Goal: Information Seeking & Learning: Understand process/instructions

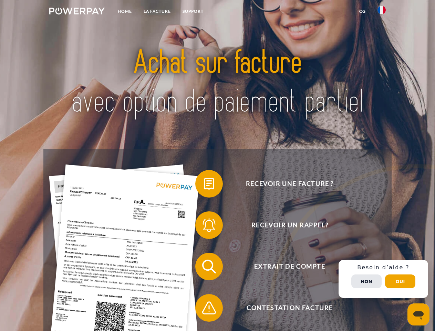
click at [77, 12] on img at bounding box center [76, 11] width 55 height 7
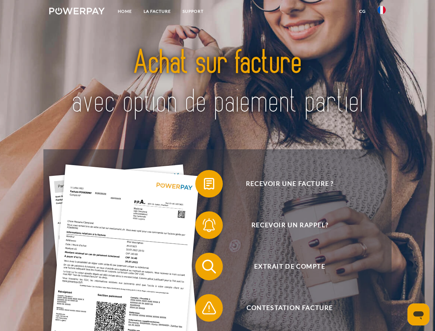
click at [382, 12] on img at bounding box center [382, 10] width 8 height 8
click at [362, 11] on link "CG" at bounding box center [362, 11] width 18 height 12
click at [204, 185] on span at bounding box center [199, 183] width 34 height 34
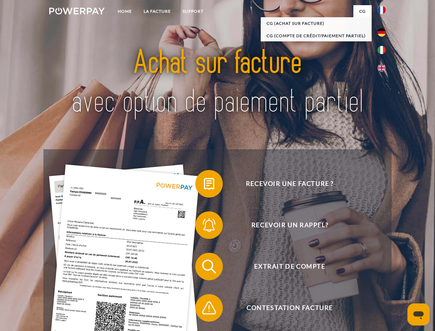
click at [204, 226] on span at bounding box center [199, 225] width 34 height 34
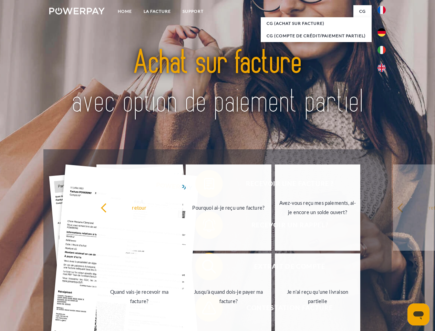
click at [204, 268] on link "Jusqu'à quand dois-je payer ma facture?" at bounding box center [229, 296] width 86 height 86
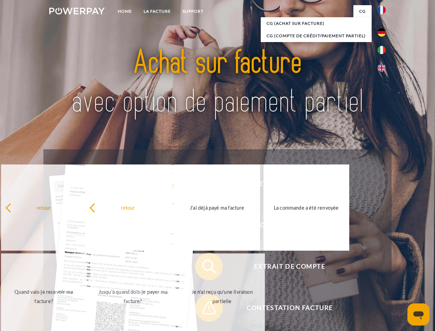
click at [204, 309] on link "Je n'ai reçu qu'une livraison partielle" at bounding box center [222, 296] width 86 height 86
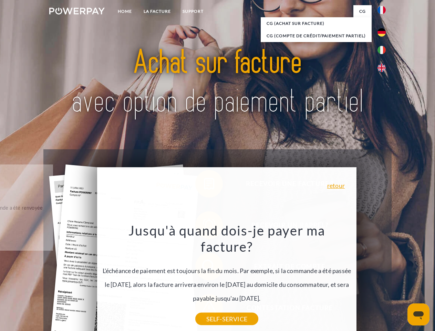
click at [383, 279] on div "Recevoir une facture ? Recevoir un rappel? Extrait de compte retour" at bounding box center [217, 287] width 348 height 276
click at [367, 280] on span "Extrait de compte" at bounding box center [289, 266] width 169 height 28
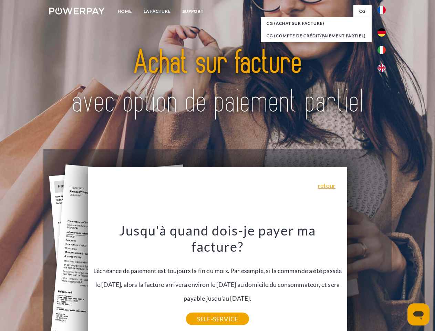
click at [400, 281] on header "Home LA FACTURE Support" at bounding box center [217, 238] width 435 height 476
